Goal: Information Seeking & Learning: Learn about a topic

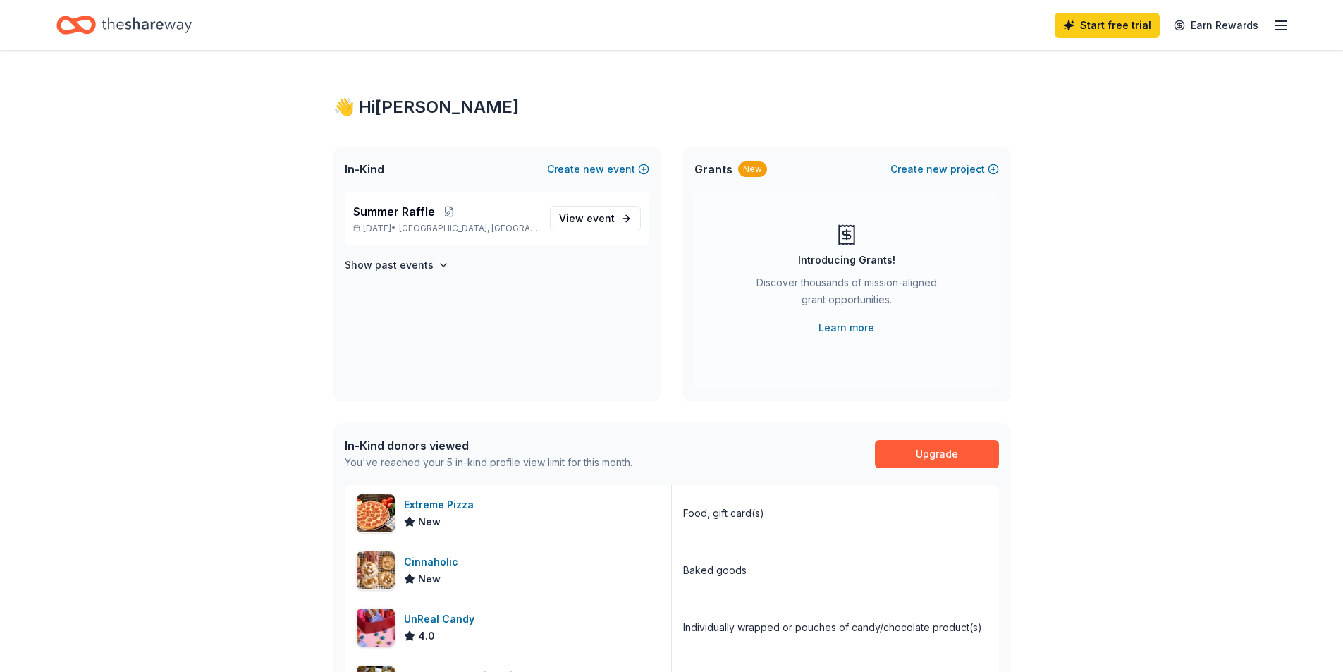
click at [157, 38] on icon "Home" at bounding box center [146, 25] width 90 height 29
click at [159, 26] on icon "Home" at bounding box center [146, 25] width 90 height 29
click at [159, 25] on icon "Home" at bounding box center [146, 25] width 90 height 16
click at [69, 25] on icon "Home" at bounding box center [75, 24] width 39 height 33
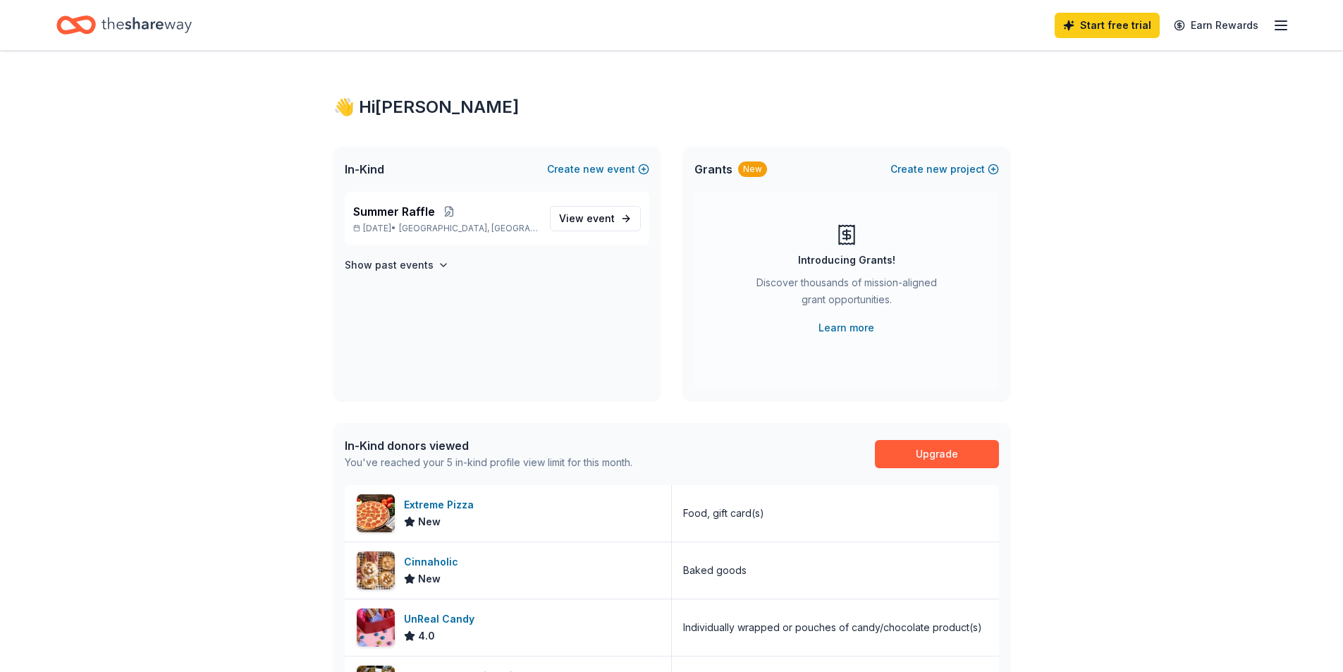
click at [69, 25] on icon "Home" at bounding box center [75, 24] width 39 height 33
click at [1279, 30] on line "button" at bounding box center [1280, 30] width 11 height 0
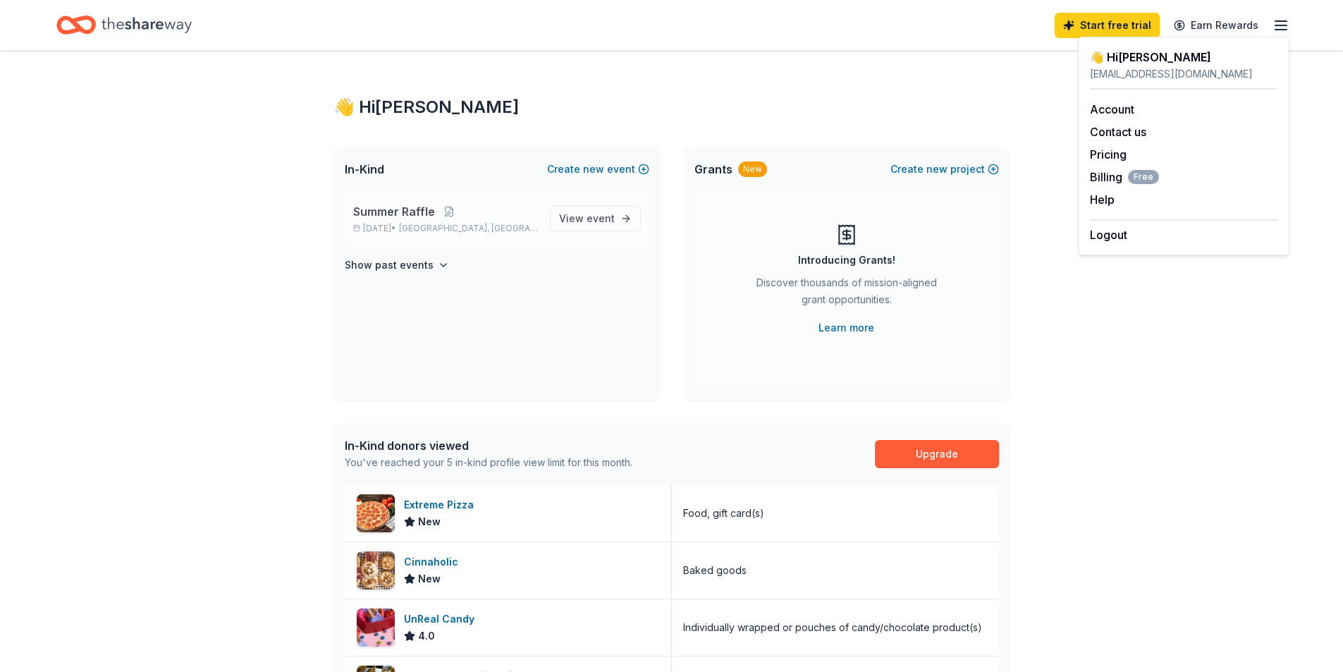
click at [378, 220] on div "Summer Raffle [DATE] • [GEOGRAPHIC_DATA], [GEOGRAPHIC_DATA]" at bounding box center [445, 218] width 185 height 31
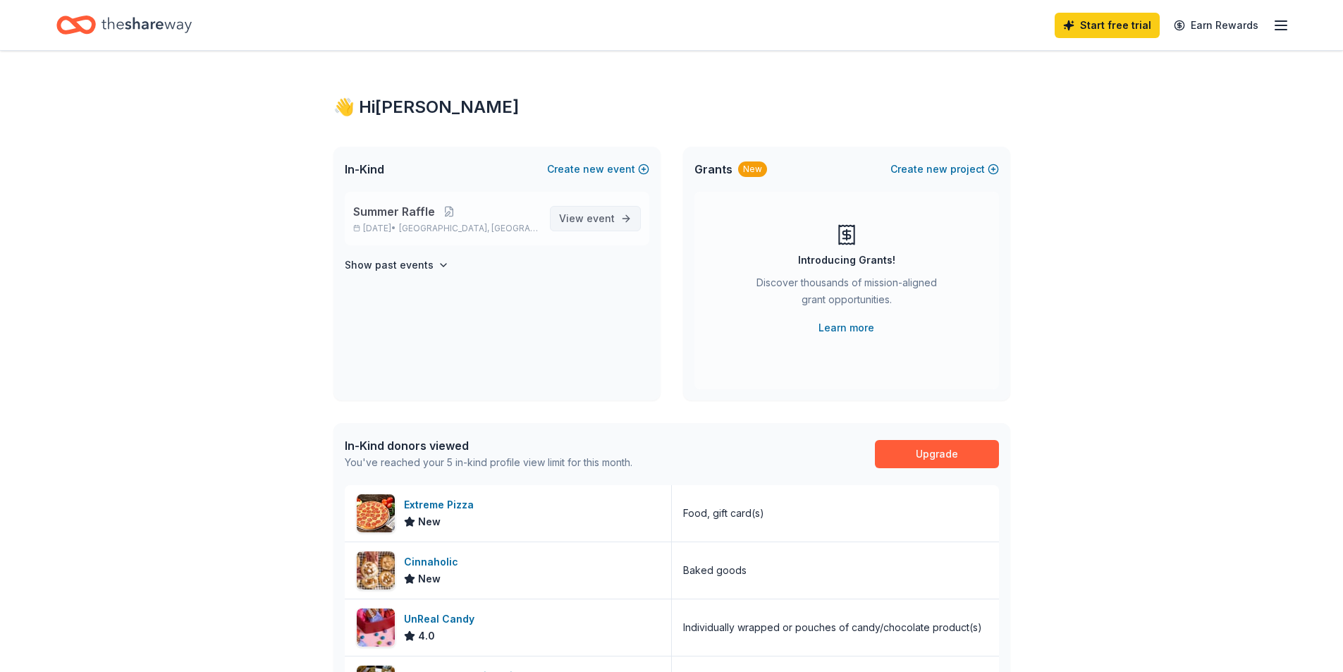
drag, startPoint x: 557, startPoint y: 223, endPoint x: 567, endPoint y: 213, distance: 14.0
click at [558, 223] on link "View event" at bounding box center [595, 218] width 91 height 25
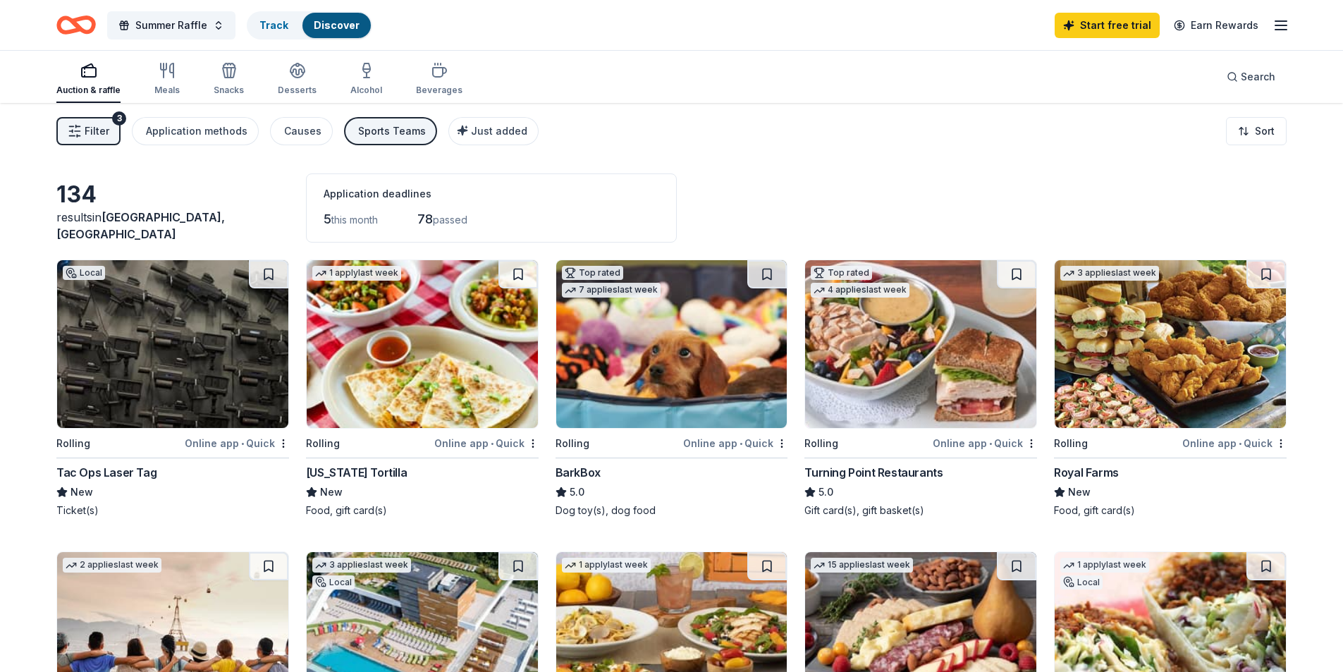
click at [100, 144] on button "Filter 3" at bounding box center [88, 131] width 64 height 28
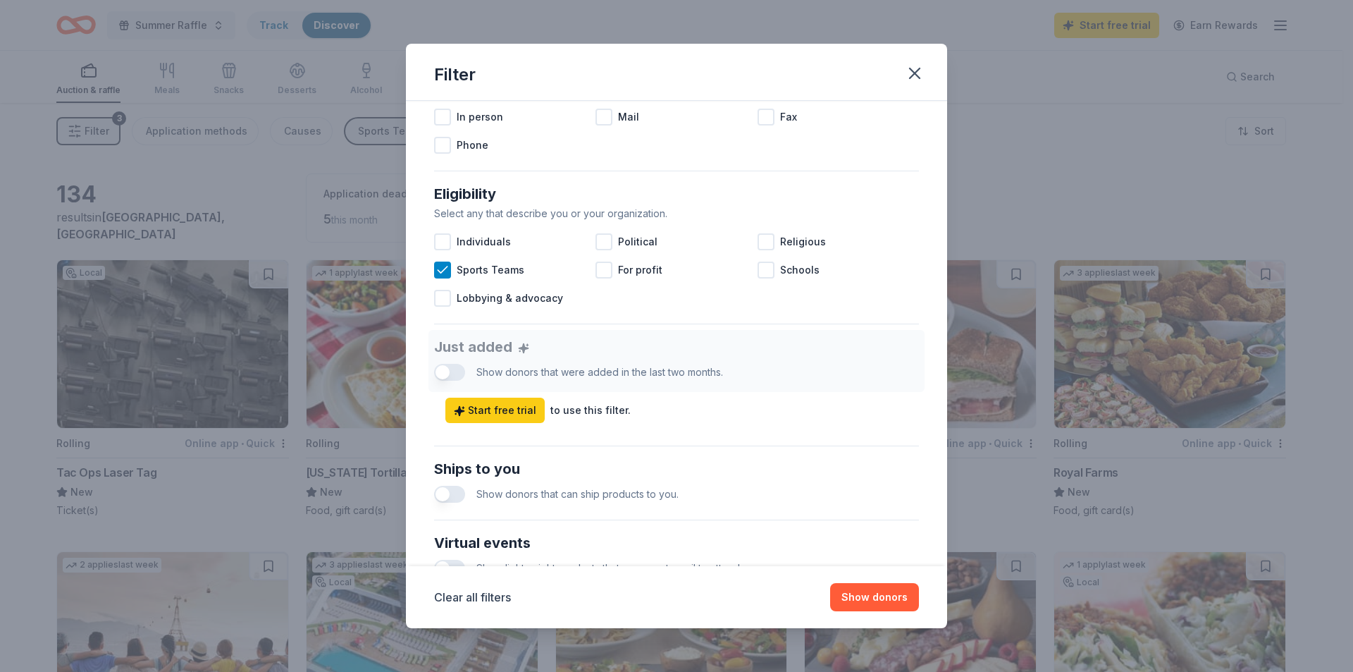
scroll to position [352, 0]
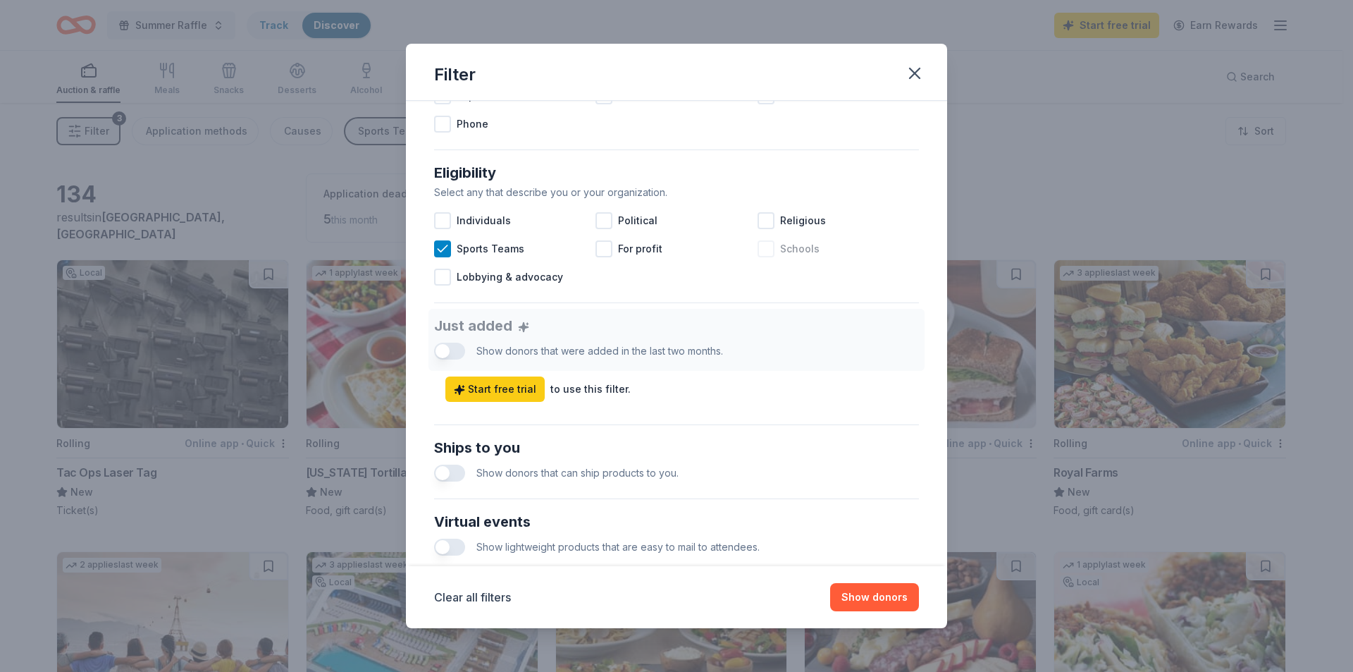
click at [762, 249] on div at bounding box center [766, 248] width 17 height 17
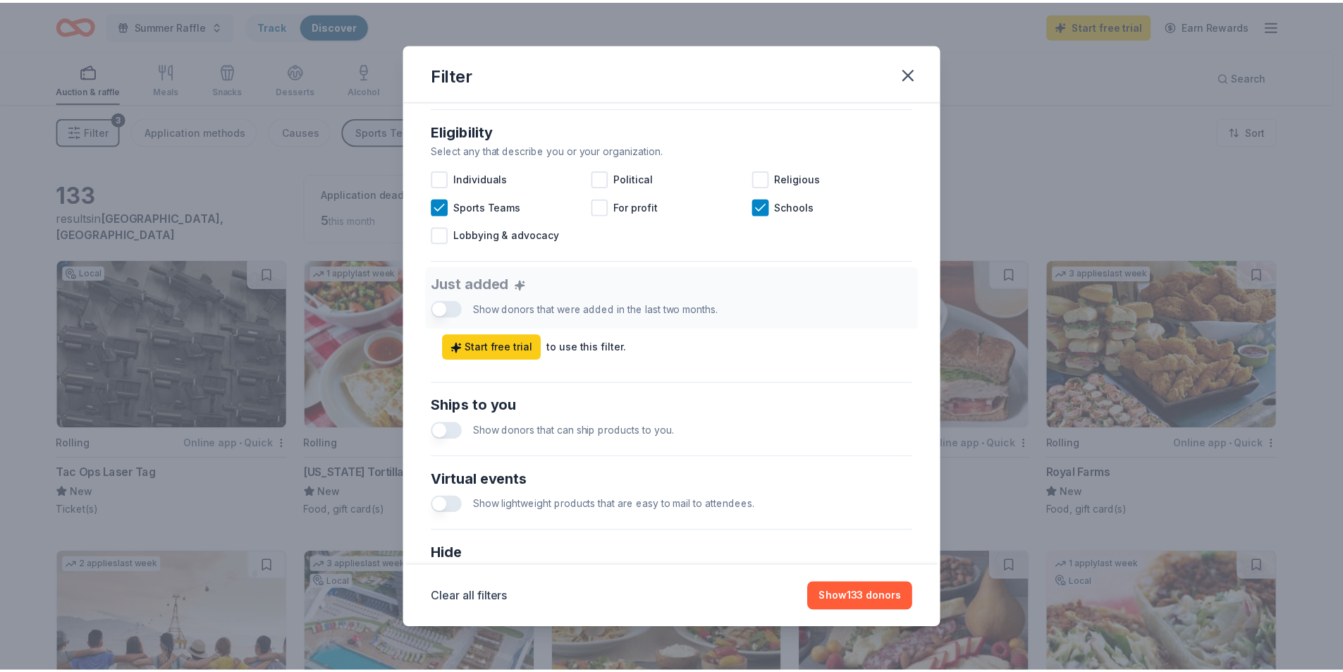
scroll to position [278, 0]
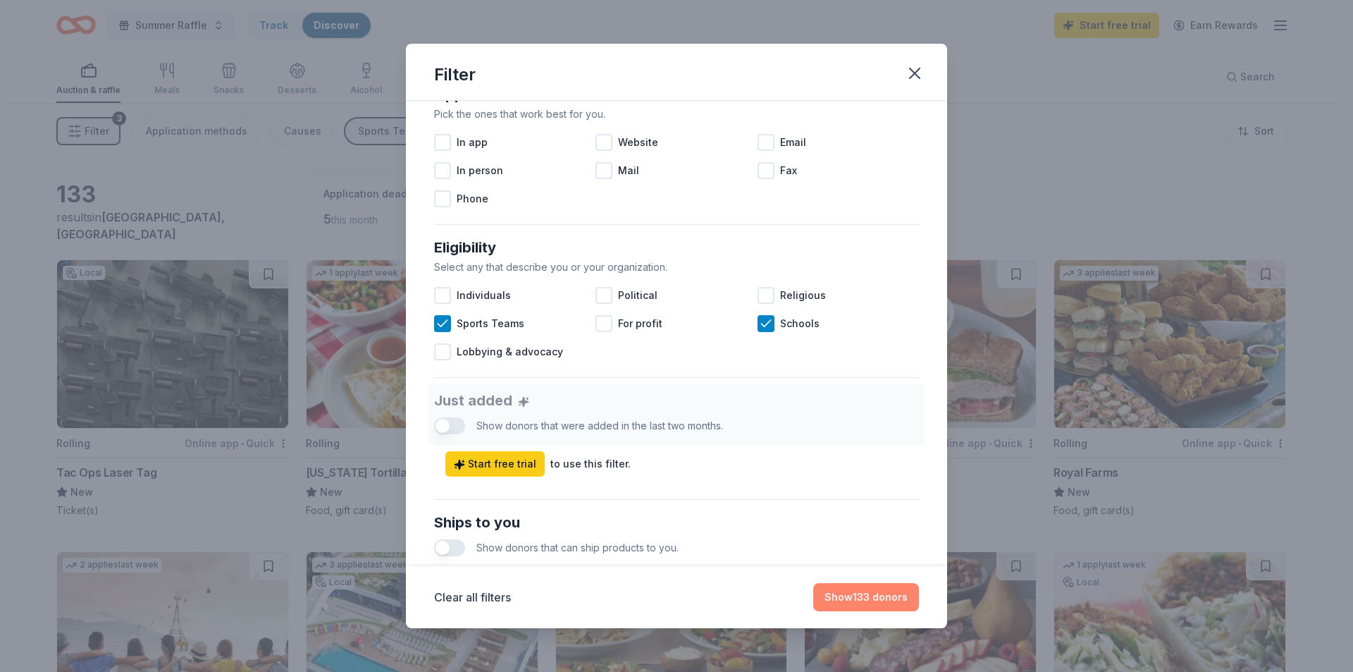
click at [901, 598] on button "Show 133 donors" at bounding box center [866, 597] width 106 height 28
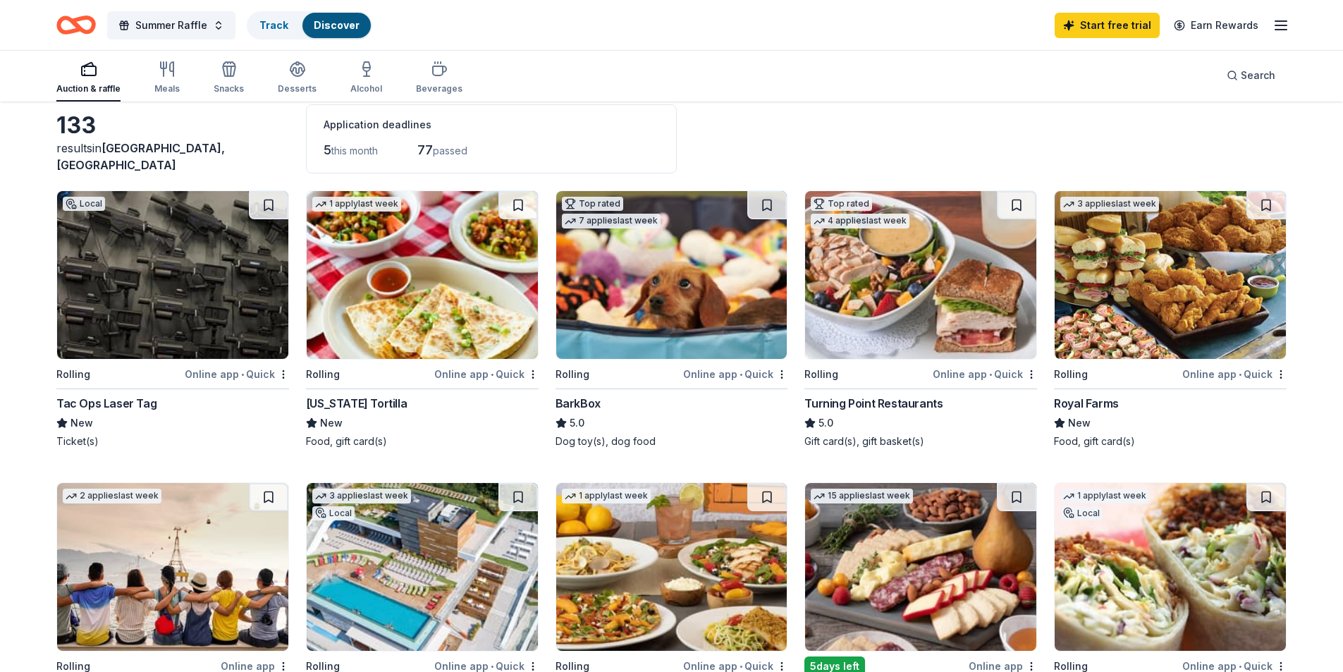
scroll to position [0, 0]
